Goal: Information Seeking & Learning: Learn about a topic

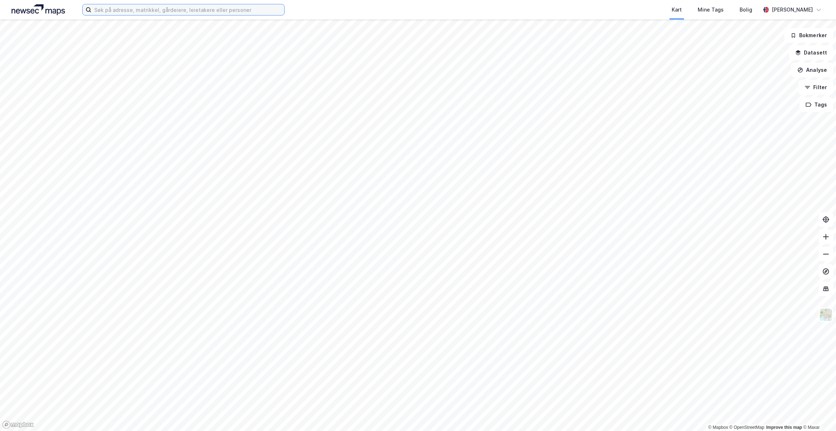
click at [169, 10] on input at bounding box center [187, 9] width 193 height 11
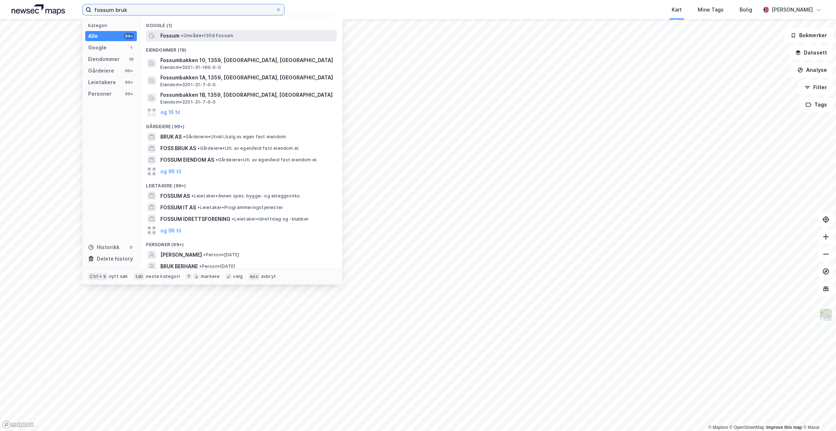
type input "fossum bruk"
click at [208, 39] on div "Fossum • Område • 1359 Fossum" at bounding box center [247, 35] width 175 height 9
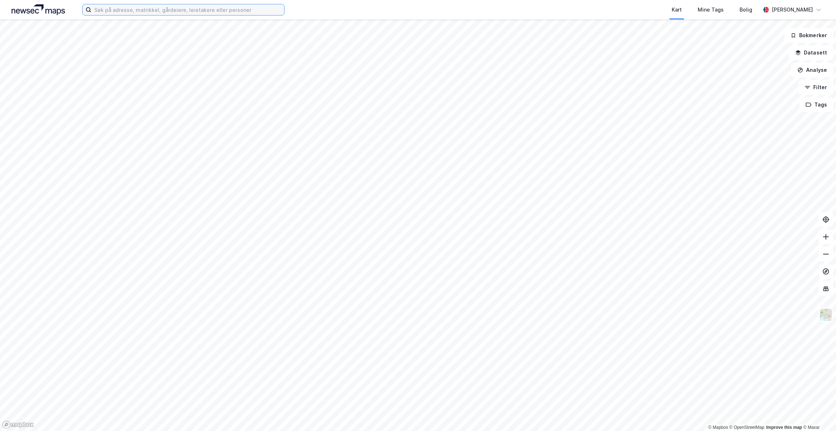
click at [154, 12] on input at bounding box center [187, 9] width 193 height 11
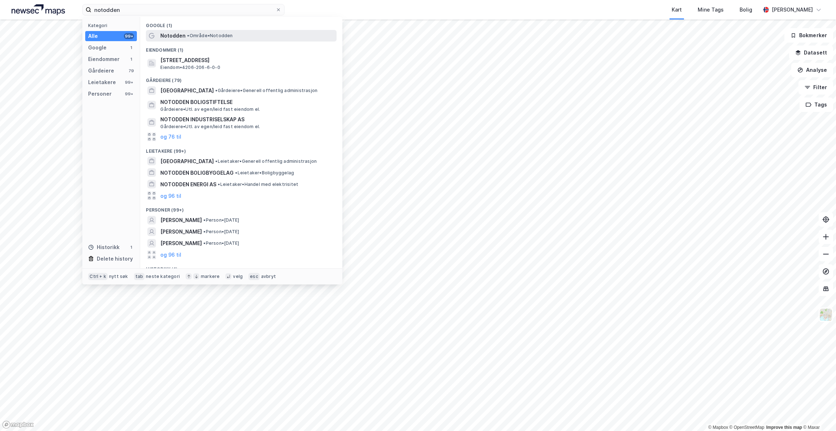
click at [182, 35] on span "Notodden" at bounding box center [172, 35] width 25 height 9
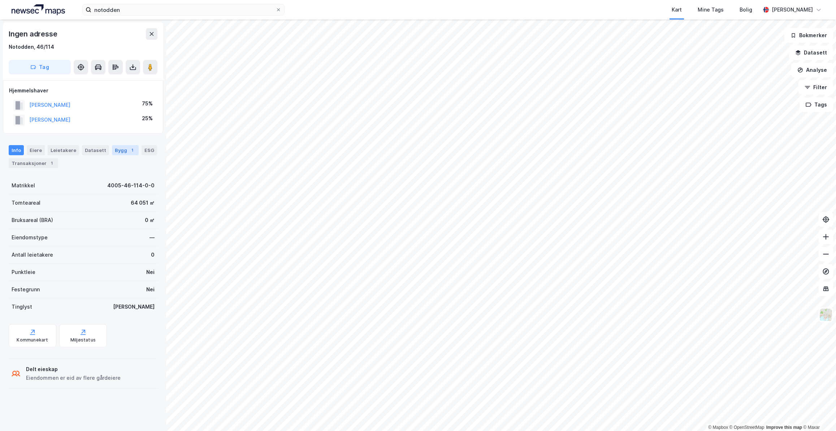
click at [113, 148] on div "Bygg 1" at bounding box center [125, 150] width 27 height 10
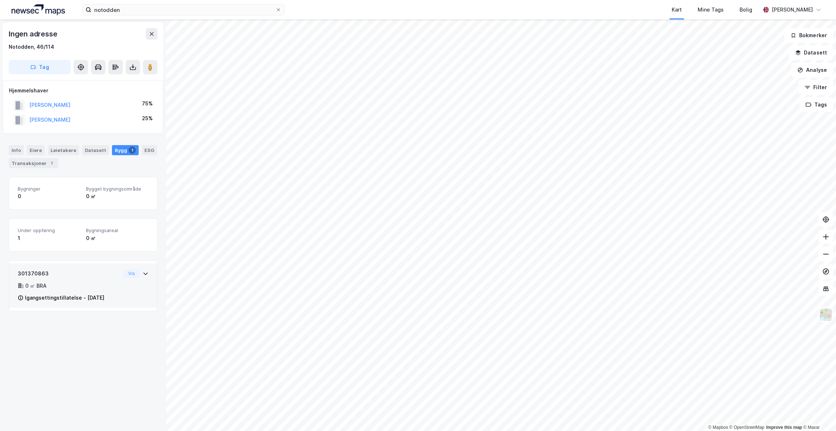
click at [118, 287] on div "301370863 0 ㎡ BRA Igangsettingstillatelse - 1. juli 2024 Vis" at bounding box center [83, 288] width 131 height 39
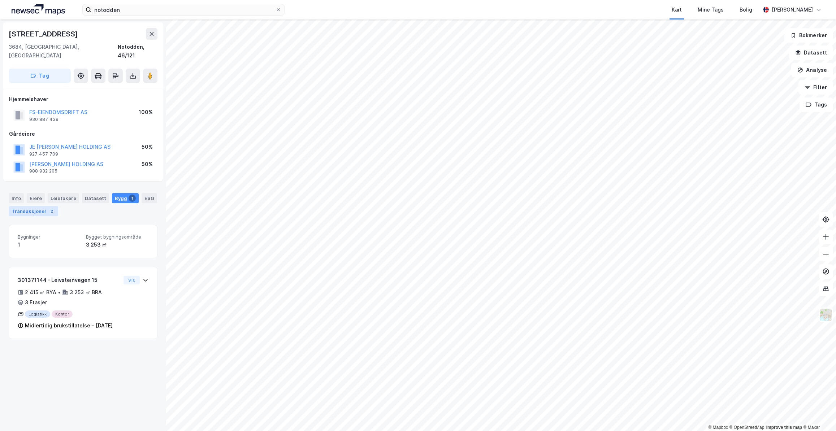
click at [48, 208] on div "2" at bounding box center [51, 211] width 7 height 7
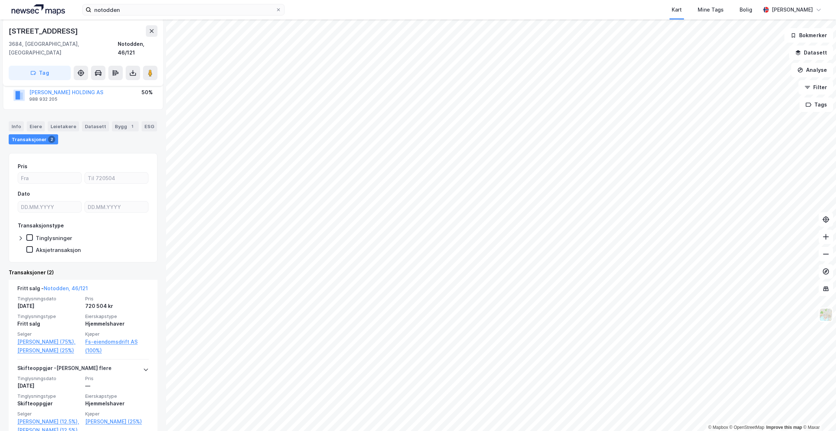
scroll to position [72, 0]
click at [118, 121] on div "Bygg 1" at bounding box center [125, 126] width 27 height 10
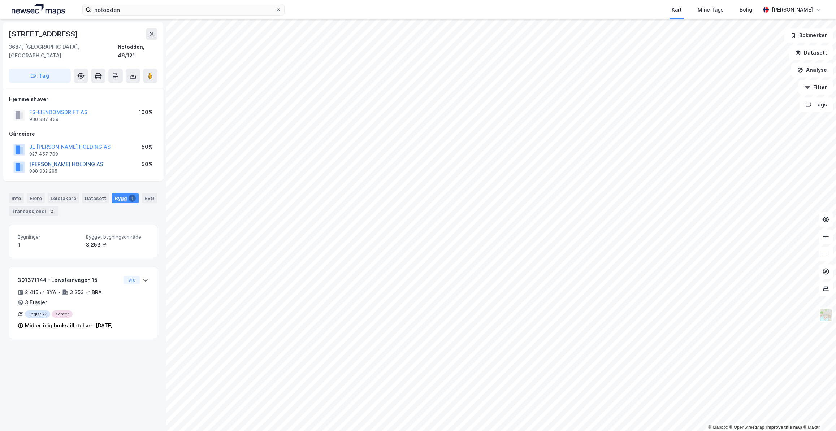
click at [0, 0] on button "SELJORD JOHN HOLDING AS" at bounding box center [0, 0] width 0 height 0
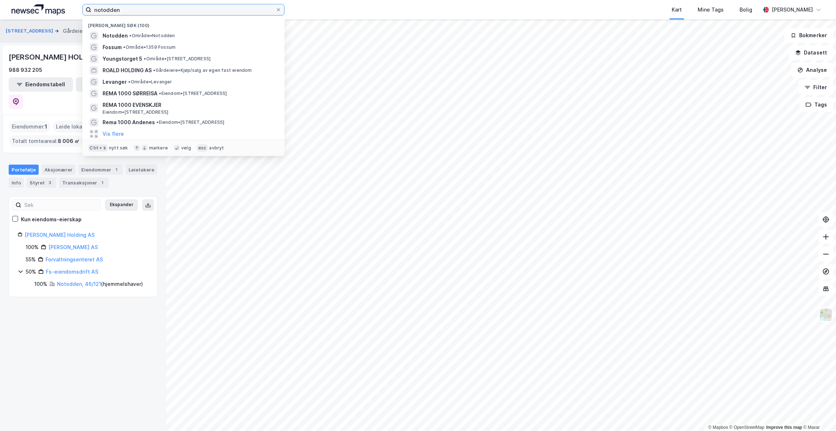
click at [130, 9] on input "notodden" at bounding box center [183, 9] width 184 height 11
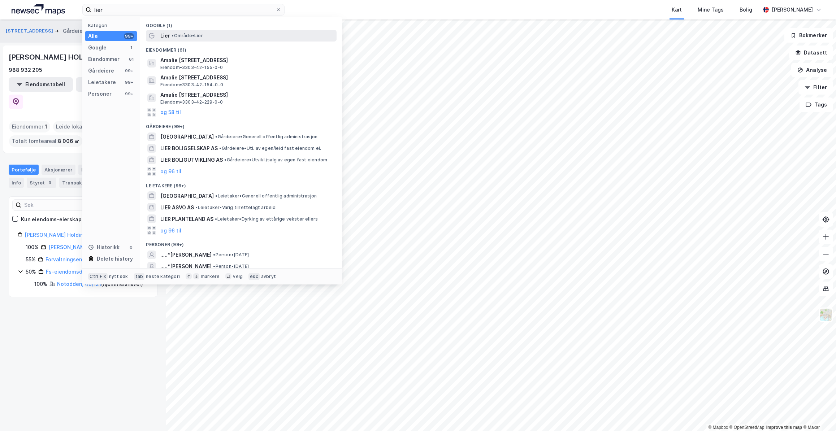
click at [169, 32] on span "Lier" at bounding box center [165, 35] width 10 height 9
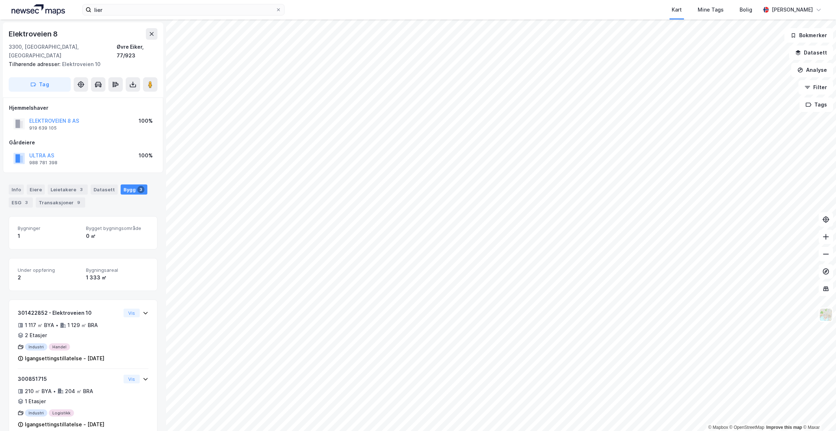
click at [53, 273] on div "2" at bounding box center [49, 277] width 62 height 9
click at [68, 184] on div "Leietakere 3" at bounding box center [68, 189] width 40 height 10
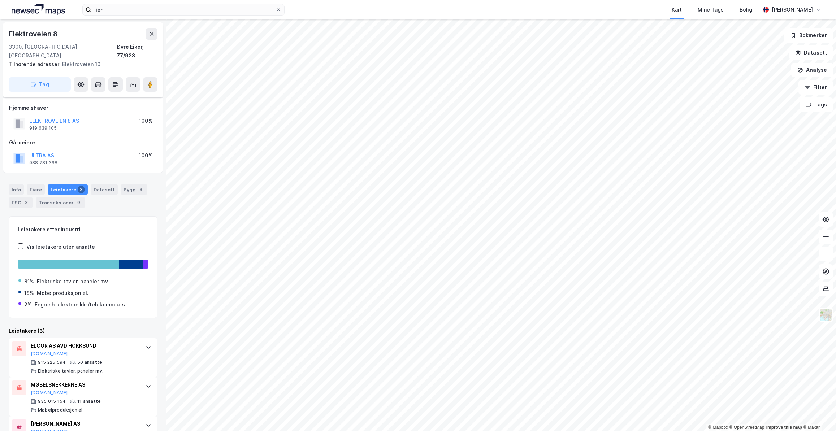
scroll to position [24, 0]
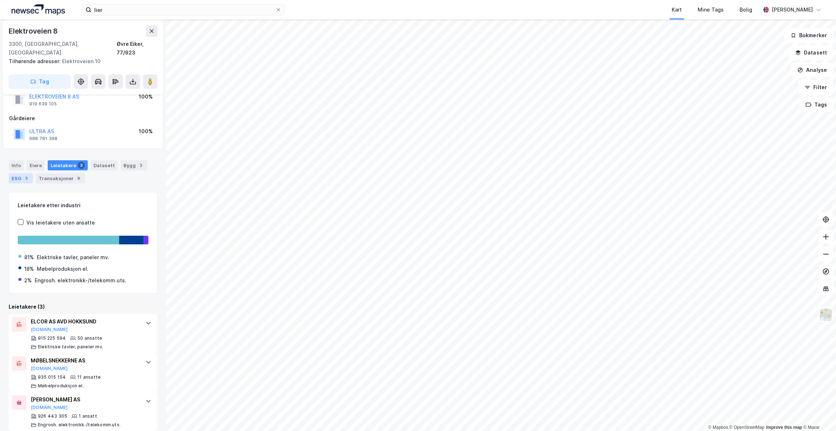
click at [17, 173] on div "ESG 3" at bounding box center [21, 178] width 24 height 10
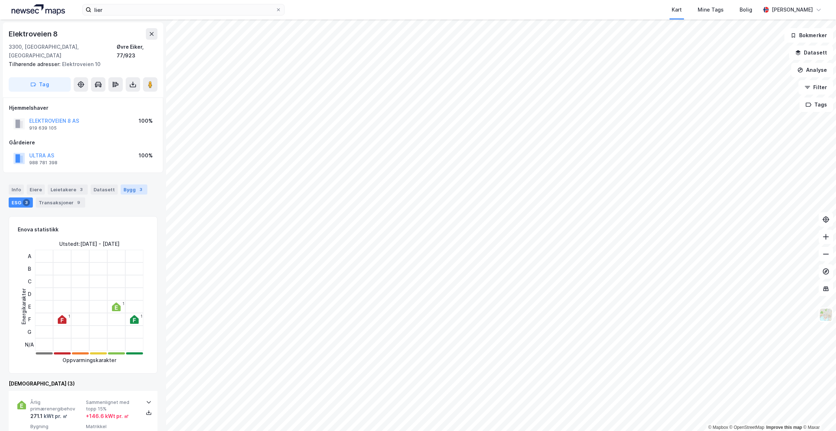
click at [129, 184] on div "Bygg 3" at bounding box center [134, 189] width 27 height 10
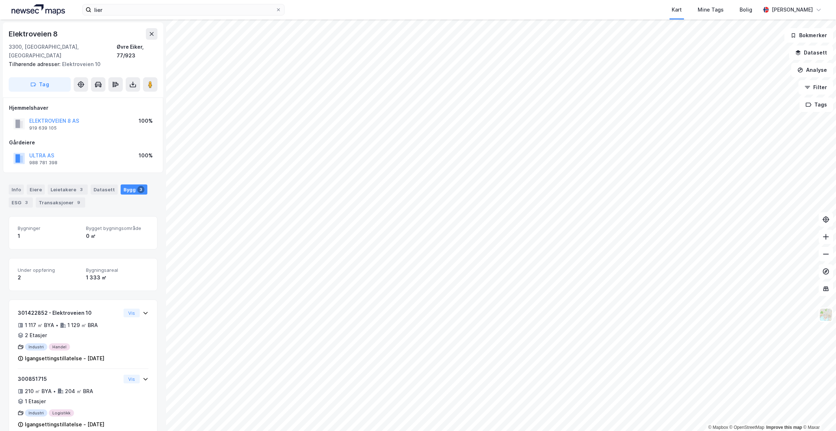
click at [81, 270] on div "Under oppføring 2 Bygningsareal 1 333 ㎡" at bounding box center [83, 274] width 131 height 15
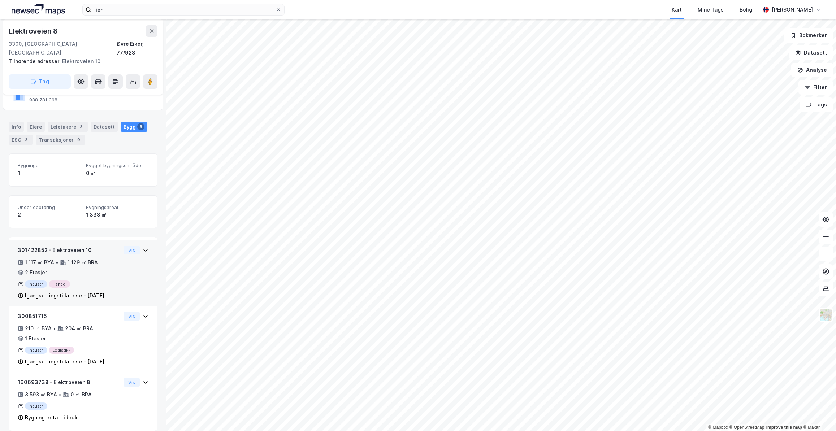
click at [116, 276] on div "301422852 - Elektroveien 10 1 117 ㎡ BYA • 1 129 ㎡ BRA • 2 Etasjer Industri Hand…" at bounding box center [83, 276] width 131 height 60
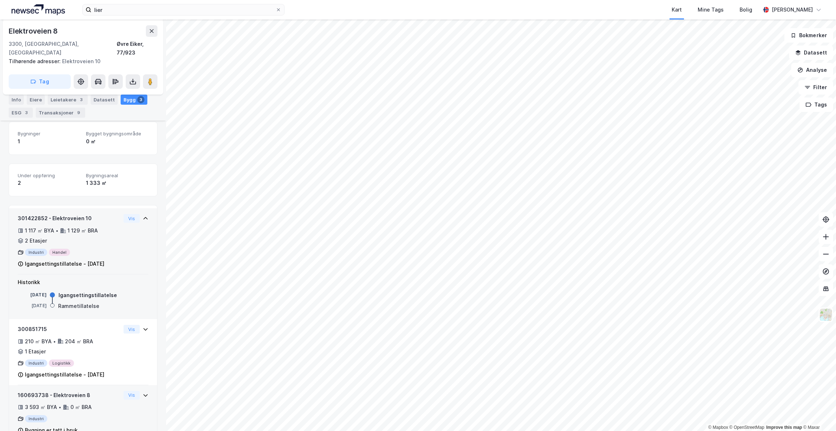
scroll to position [107, 0]
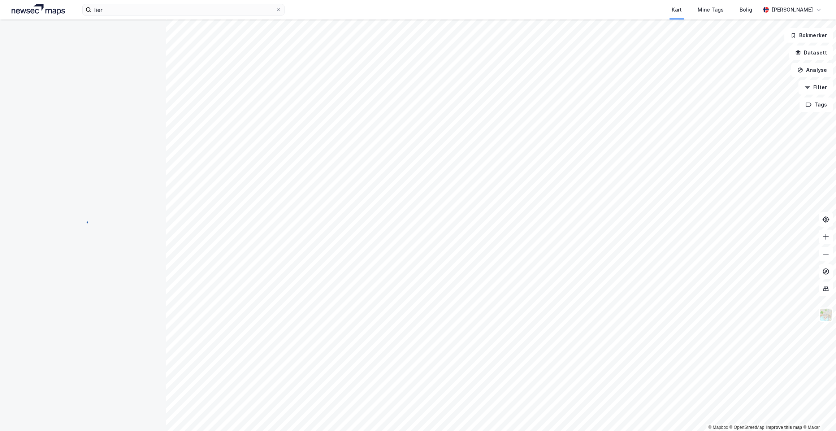
scroll to position [30, 0]
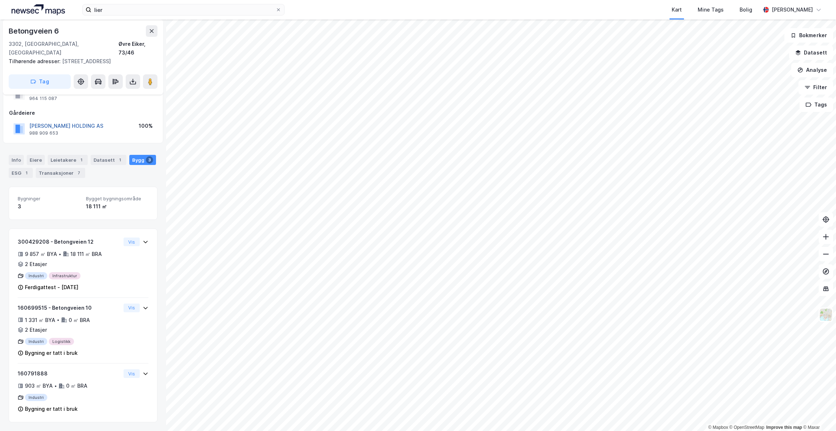
click at [0, 0] on button "ISACHSEN RUNE HOLDING AS" at bounding box center [0, 0] width 0 height 0
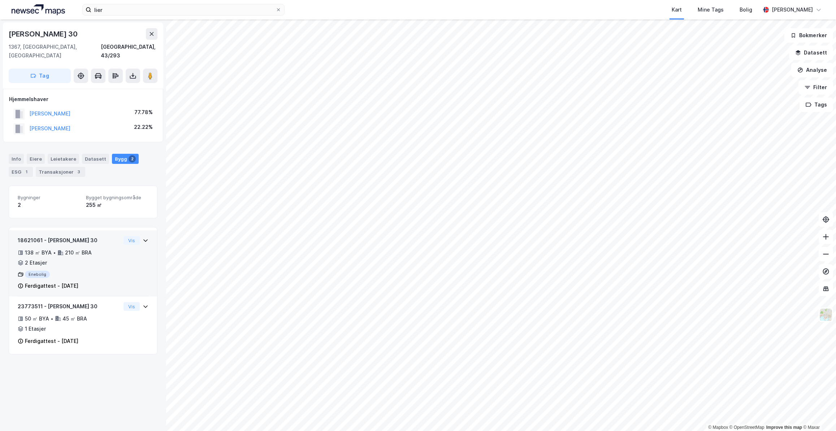
click at [105, 256] on div "138 ㎡ BYA • 210 ㎡ BRA • 2 Etasjer" at bounding box center [69, 257] width 103 height 19
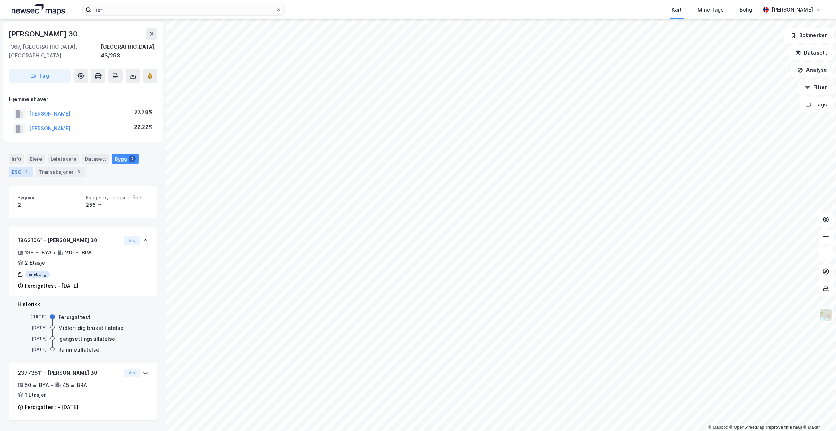
click at [14, 168] on div "ESG 1" at bounding box center [21, 172] width 24 height 10
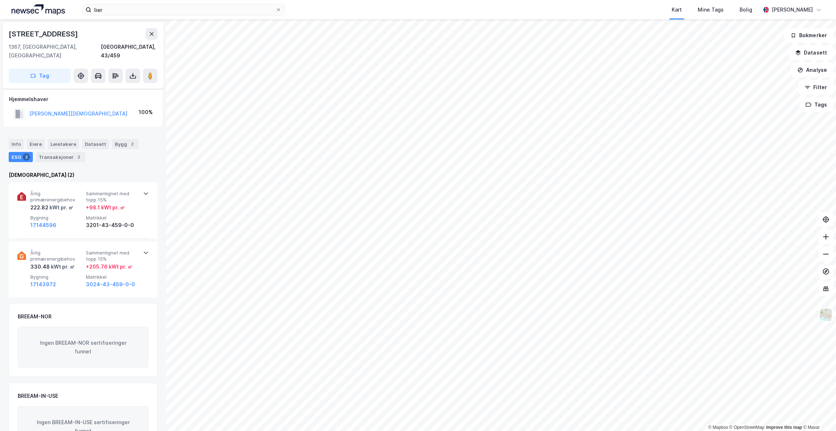
scroll to position [25, 0]
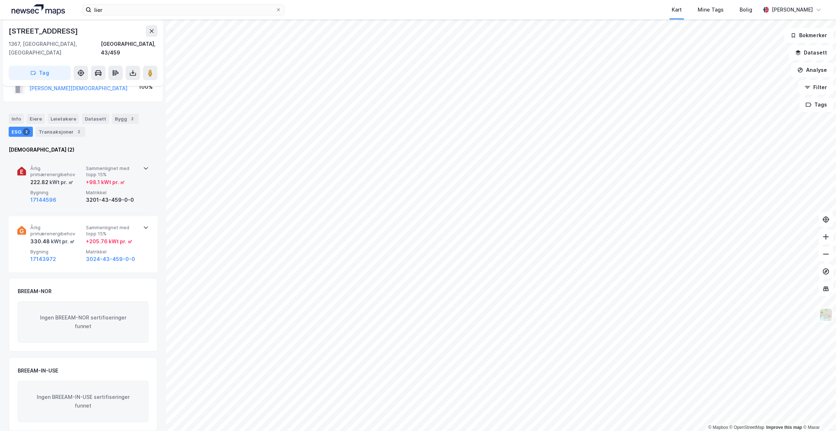
click at [127, 196] on div "3201-43-459-0-0" at bounding box center [112, 200] width 53 height 9
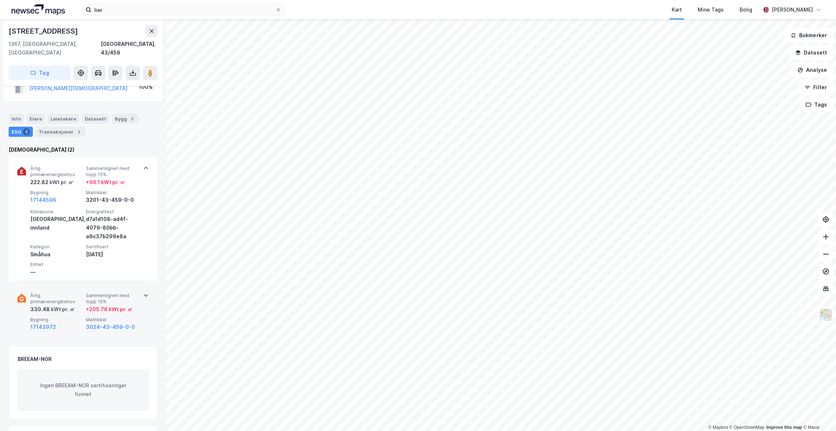
click at [123, 294] on span "Sammenlignet med topp 15%" at bounding box center [112, 298] width 53 height 13
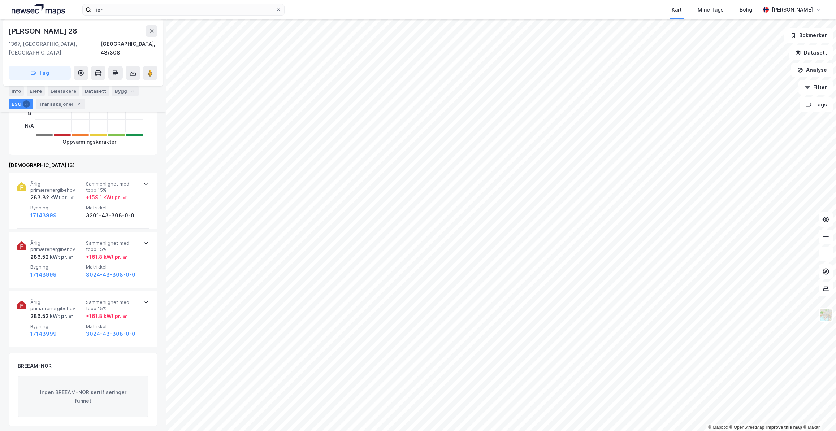
scroll to position [206, 0]
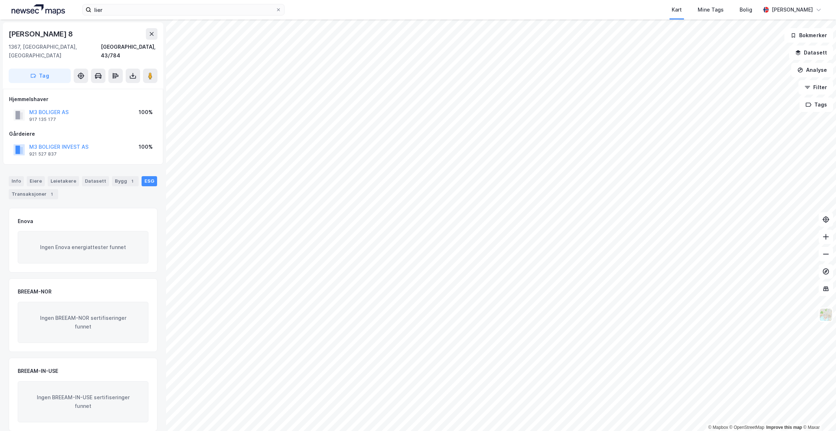
scroll to position [0, 0]
click at [114, 176] on div "Bygg 1" at bounding box center [125, 181] width 27 height 10
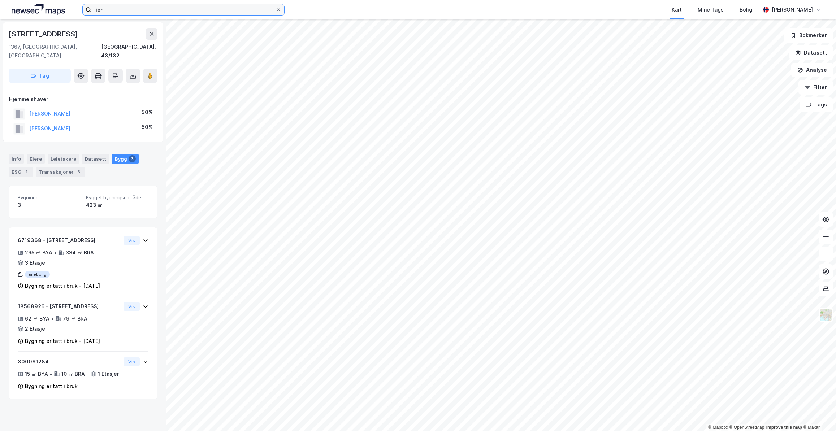
click at [197, 13] on input "lier" at bounding box center [183, 9] width 184 height 11
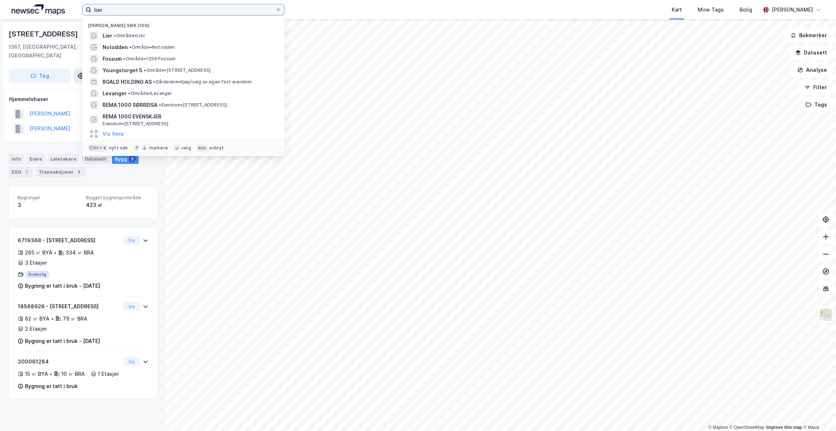
click at [197, 13] on input "lier" at bounding box center [183, 9] width 184 height 11
type input "t"
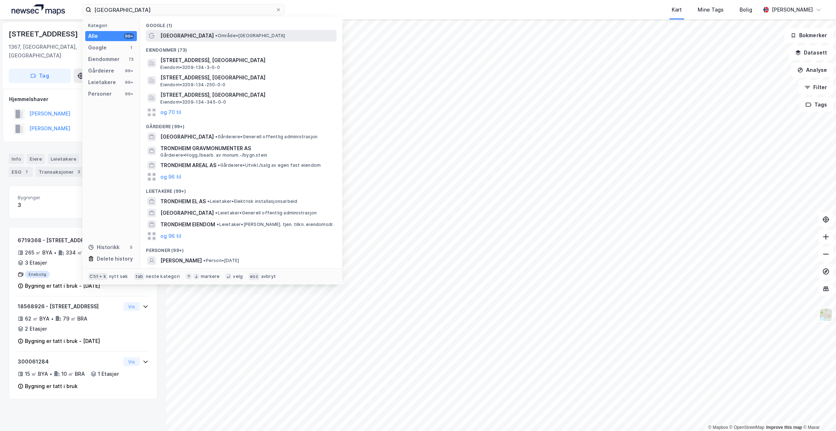
click at [215, 35] on span "•" at bounding box center [216, 35] width 2 height 5
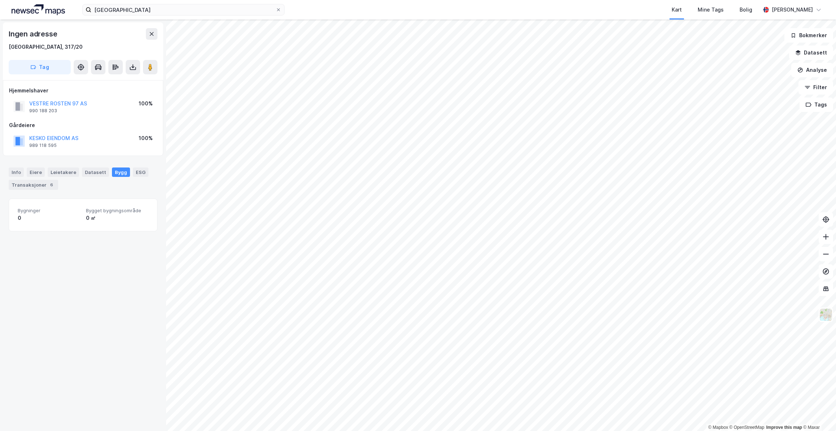
click at [518, 13] on div "Kart Mine Tags Bolig" at bounding box center [539, 9] width 441 height 19
click at [0, 0] on button "KESKO EIENDOM AS" at bounding box center [0, 0] width 0 height 0
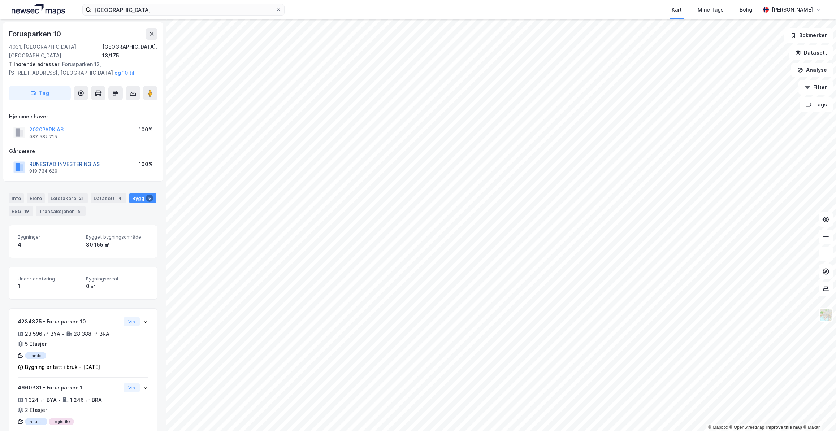
click at [0, 0] on button "RUNESTAD INVESTERING AS" at bounding box center [0, 0] width 0 height 0
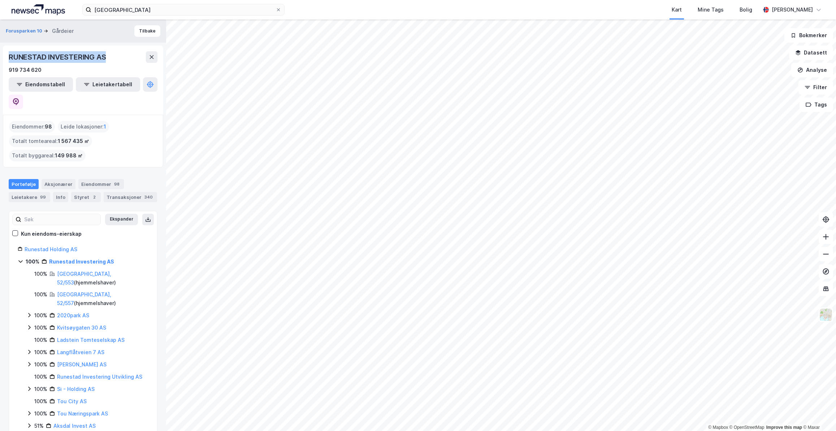
drag, startPoint x: 121, startPoint y: 56, endPoint x: 2, endPoint y: 54, distance: 119.2
click at [2, 54] on div "Forusparken 10 Gårdeier Tilbake RUNESTAD INVESTERING AS 919 734 620 Eiendomstab…" at bounding box center [83, 225] width 166 height 412
copy div "RUNESTAD INVESTERING AS"
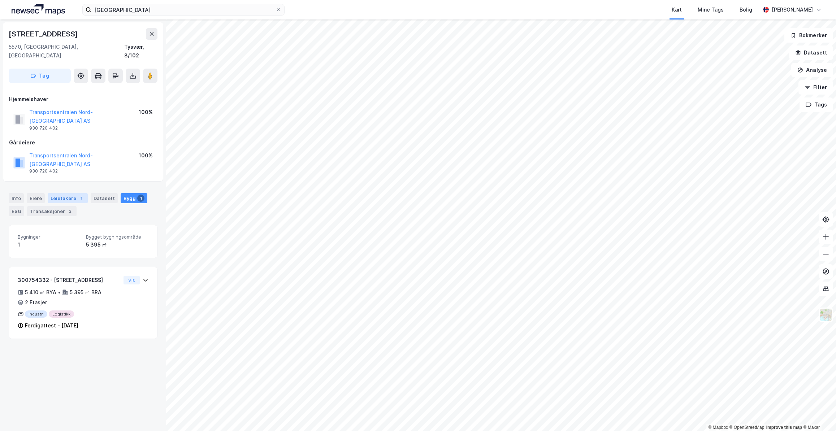
click at [65, 193] on div "Leietakere 1" at bounding box center [68, 198] width 40 height 10
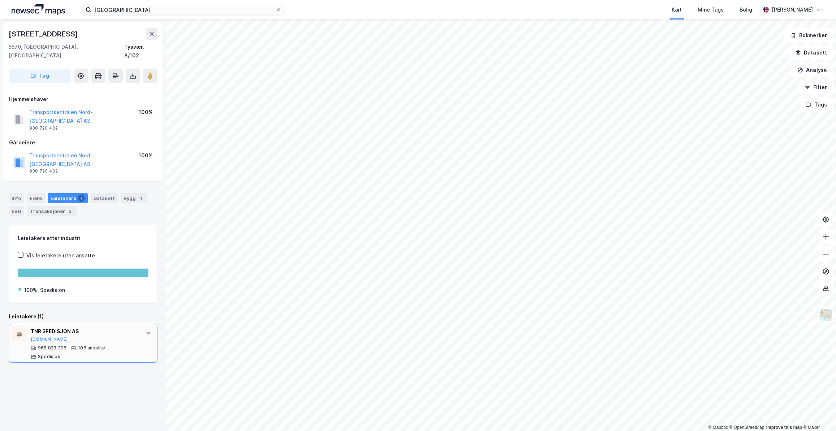
click at [114, 327] on div "TNR SPEDISJON AS Proff.no" at bounding box center [85, 334] width 108 height 15
drag, startPoint x: 88, startPoint y: 105, endPoint x: 76, endPoint y: 106, distance: 12.7
click at [0, 0] on button "Transportsentralen Nord-Rogaland AS" at bounding box center [0, 0] width 0 height 0
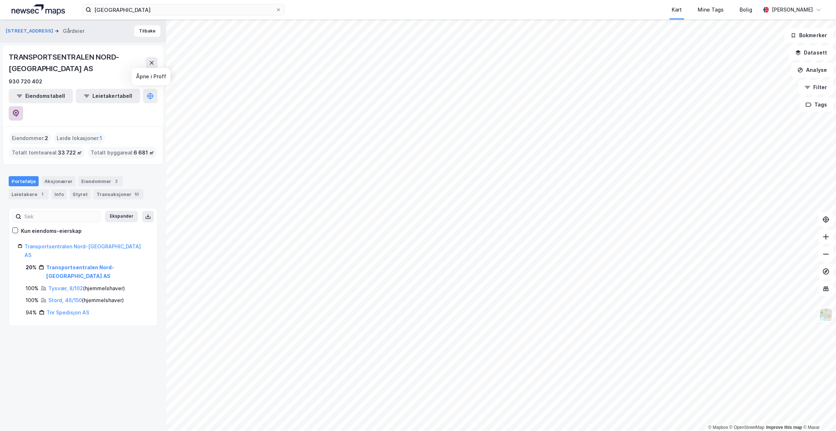
click at [19, 110] on icon at bounding box center [16, 113] width 6 height 7
click at [139, 30] on button "Tilbake" at bounding box center [147, 31] width 26 height 12
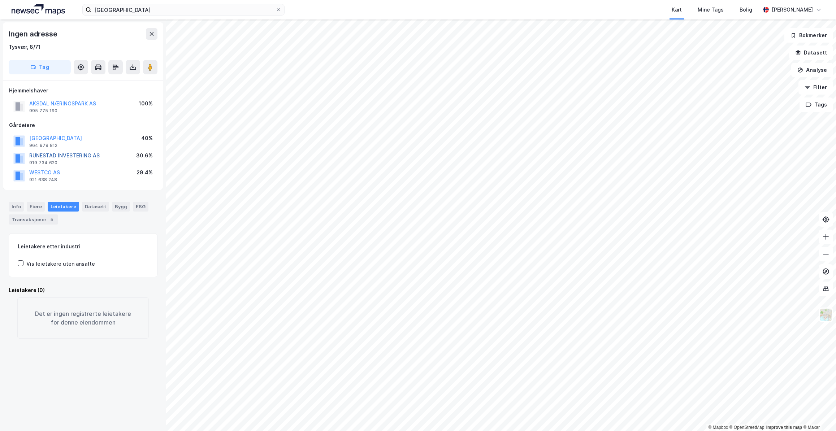
click at [0, 0] on button "RUNESTAD INVESTERING AS" at bounding box center [0, 0] width 0 height 0
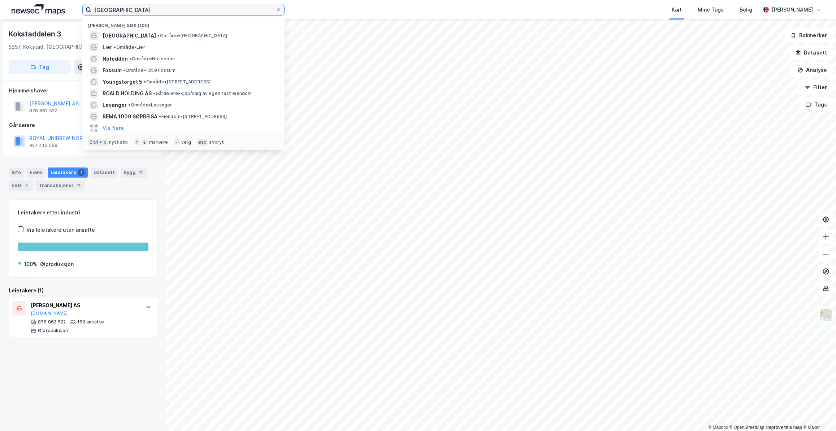
click at [131, 8] on input "trondheim" at bounding box center [183, 9] width 184 height 11
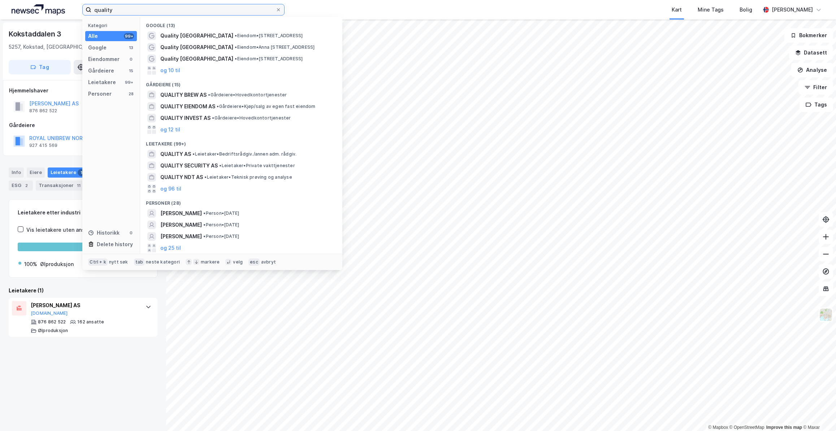
type input "quality"
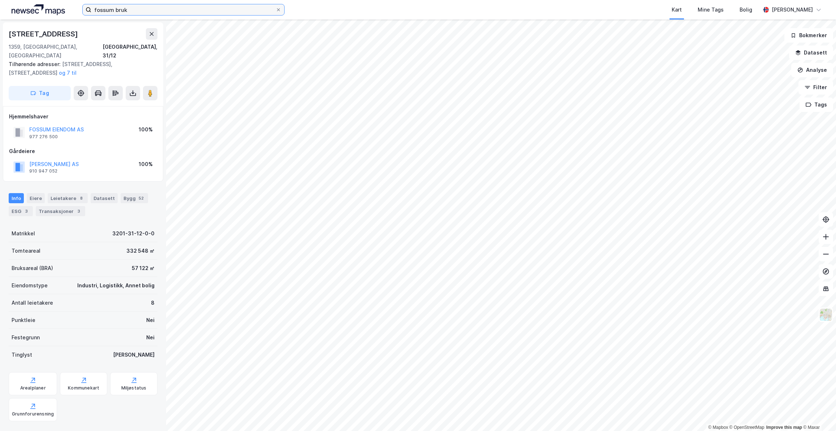
click at [183, 14] on input "fossum bruk" at bounding box center [183, 9] width 184 height 11
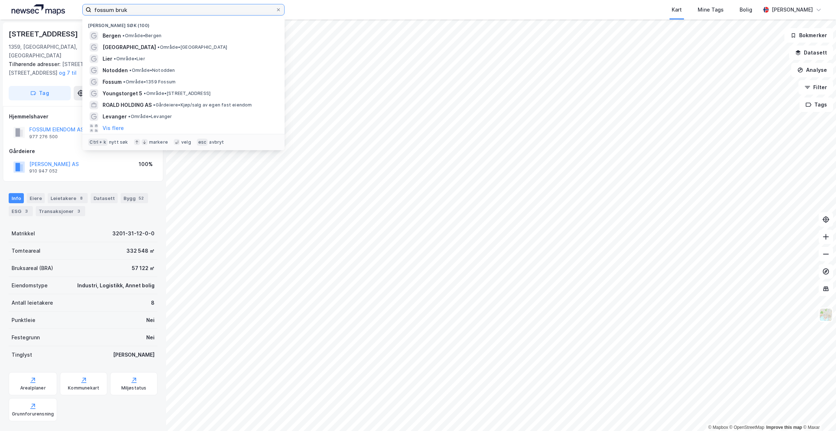
click at [183, 13] on input "fossum bruk" at bounding box center [183, 9] width 184 height 11
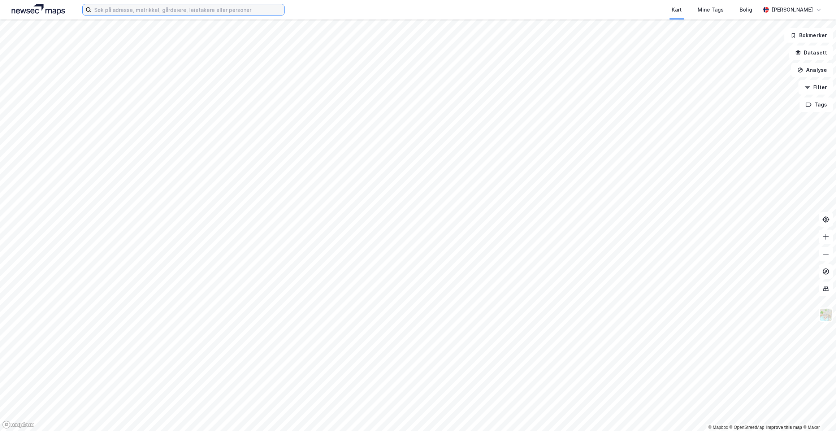
click at [184, 12] on input at bounding box center [187, 9] width 193 height 11
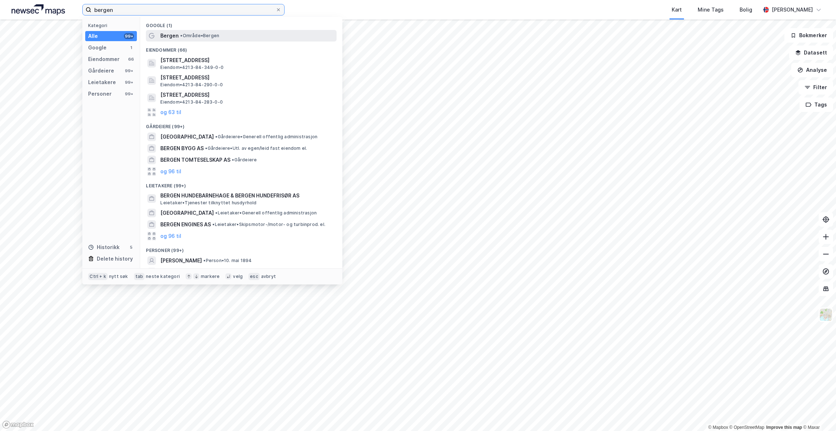
type input "bergen"
click at [174, 37] on span "Bergen" at bounding box center [169, 35] width 18 height 9
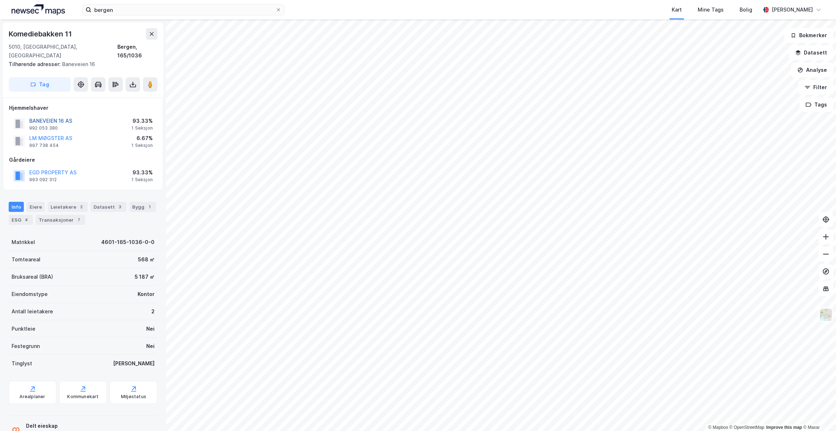
click at [0, 0] on button "BANEVEIEN 16 AS" at bounding box center [0, 0] width 0 height 0
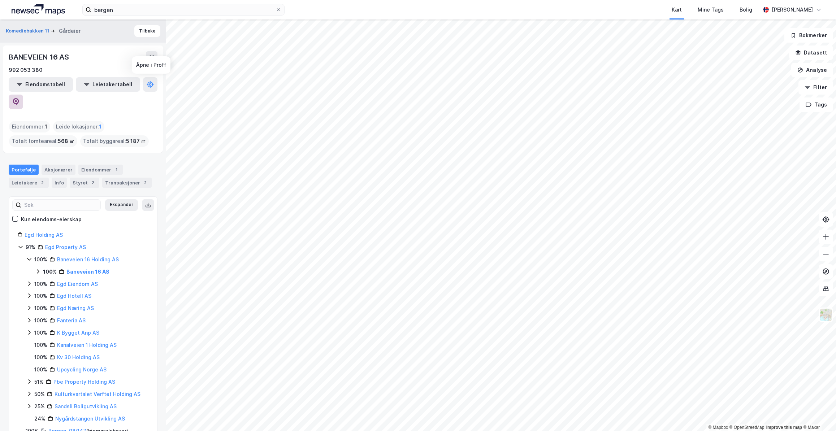
click at [19, 98] on icon at bounding box center [15, 101] width 7 height 7
